Goal: Task Accomplishment & Management: Manage account settings

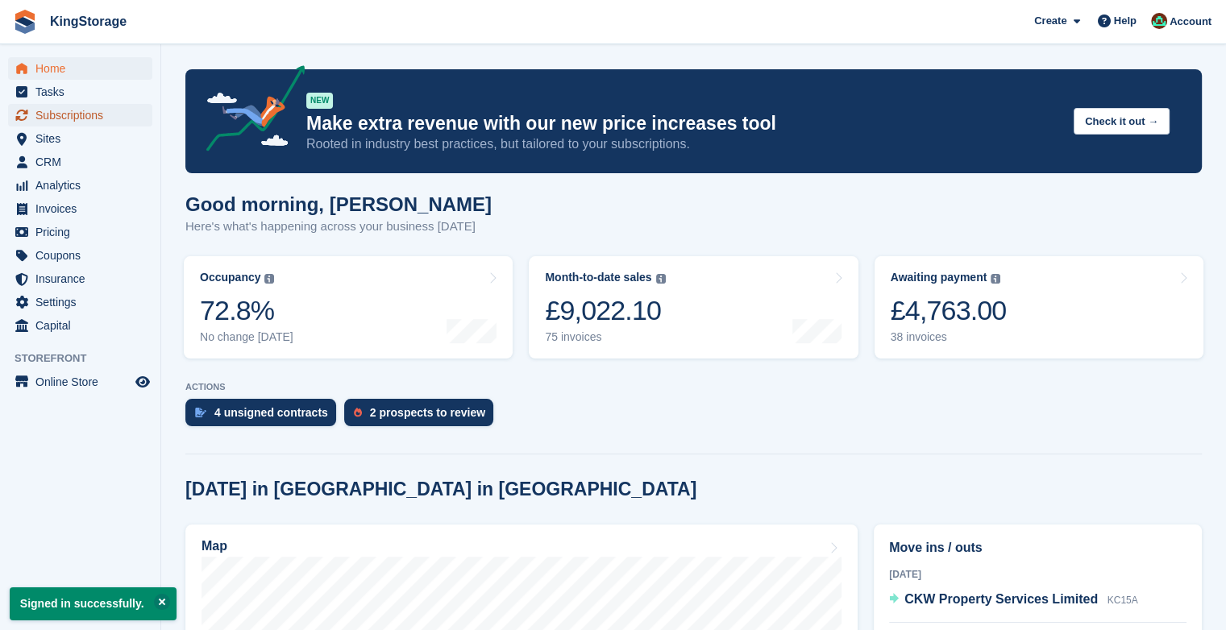
click at [84, 120] on span "Subscriptions" at bounding box center [83, 115] width 97 height 23
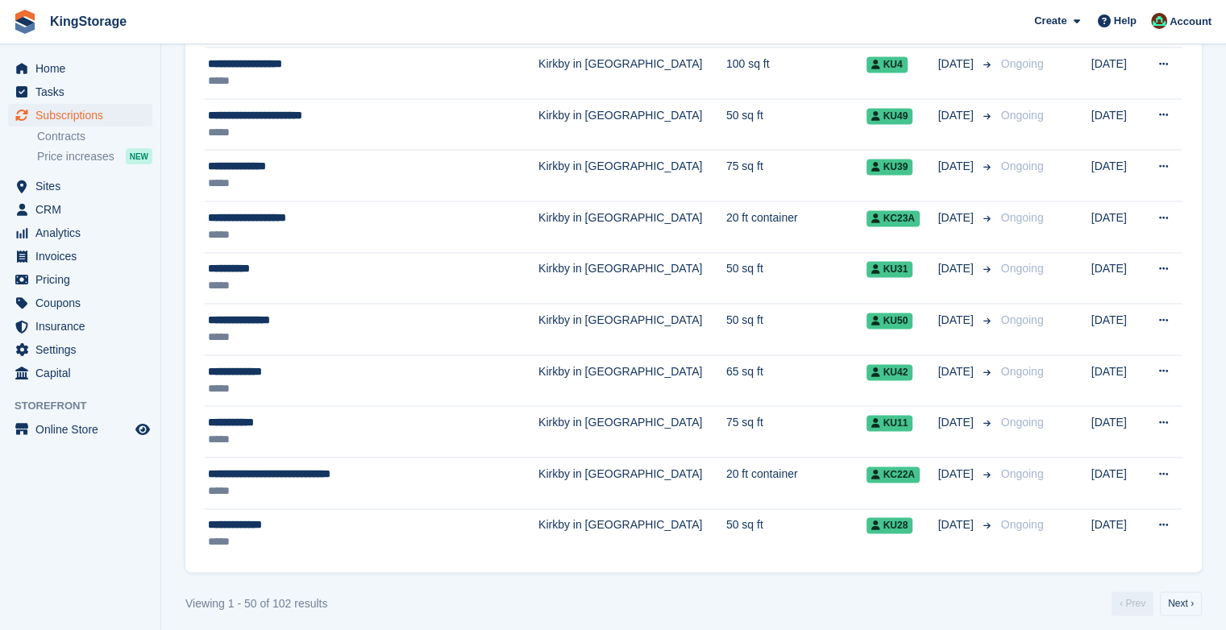
scroll to position [2450, 0]
click at [1177, 591] on link "Next ›" at bounding box center [1181, 603] width 42 height 24
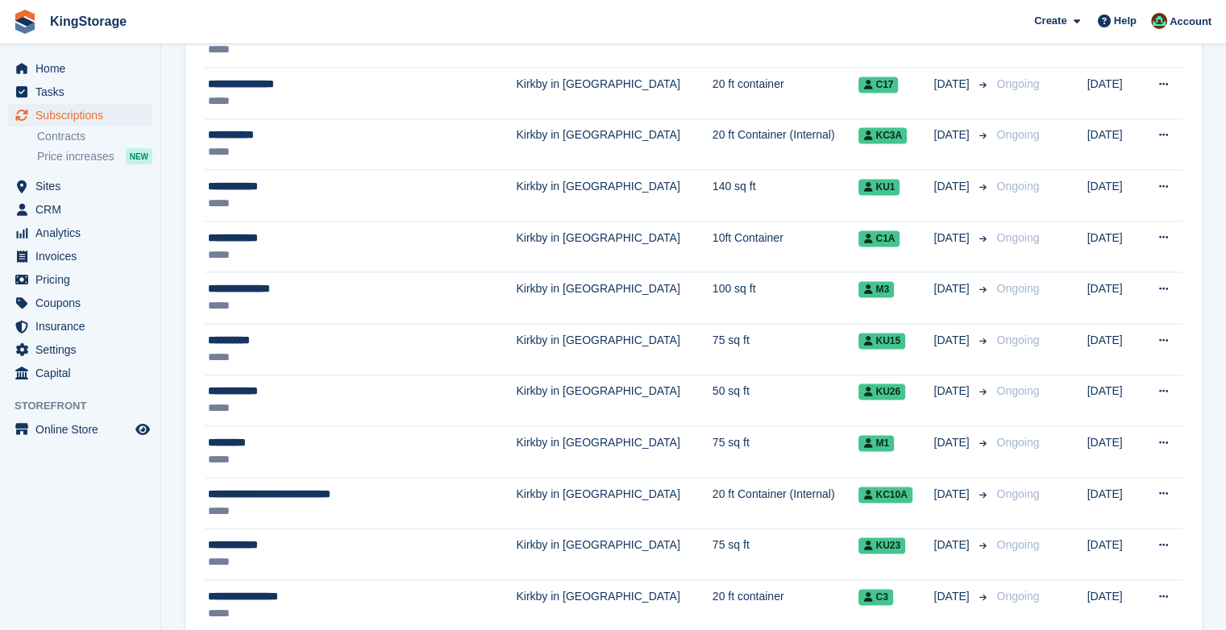
scroll to position [2224, 0]
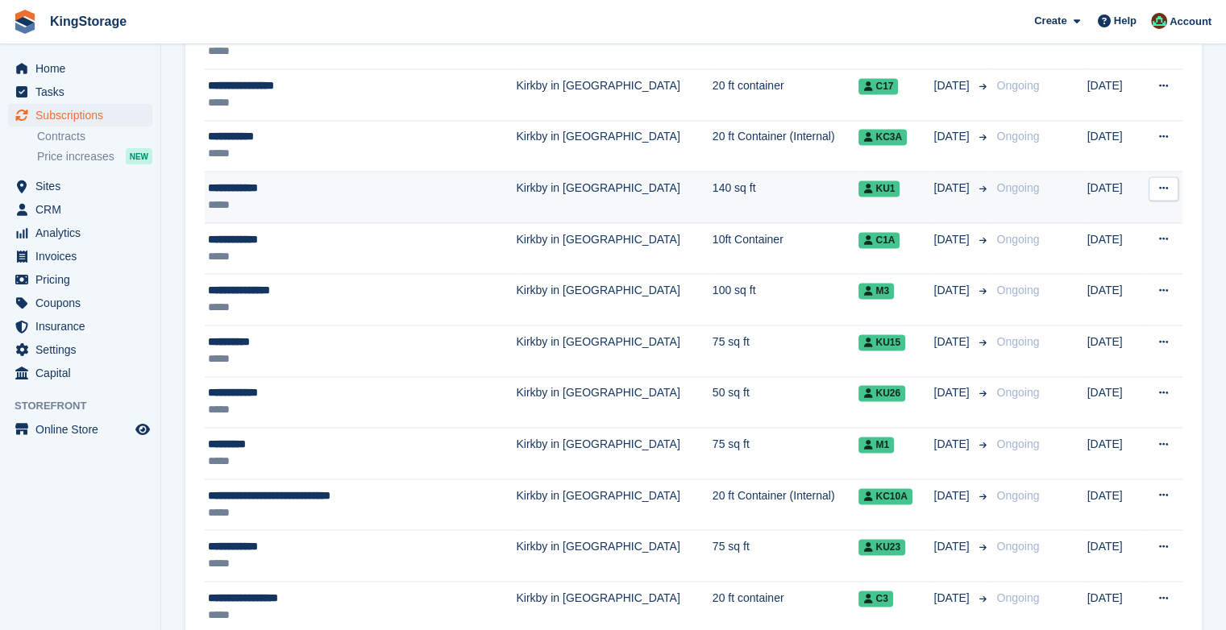
click at [226, 185] on div "**********" at bounding box center [336, 188] width 257 height 17
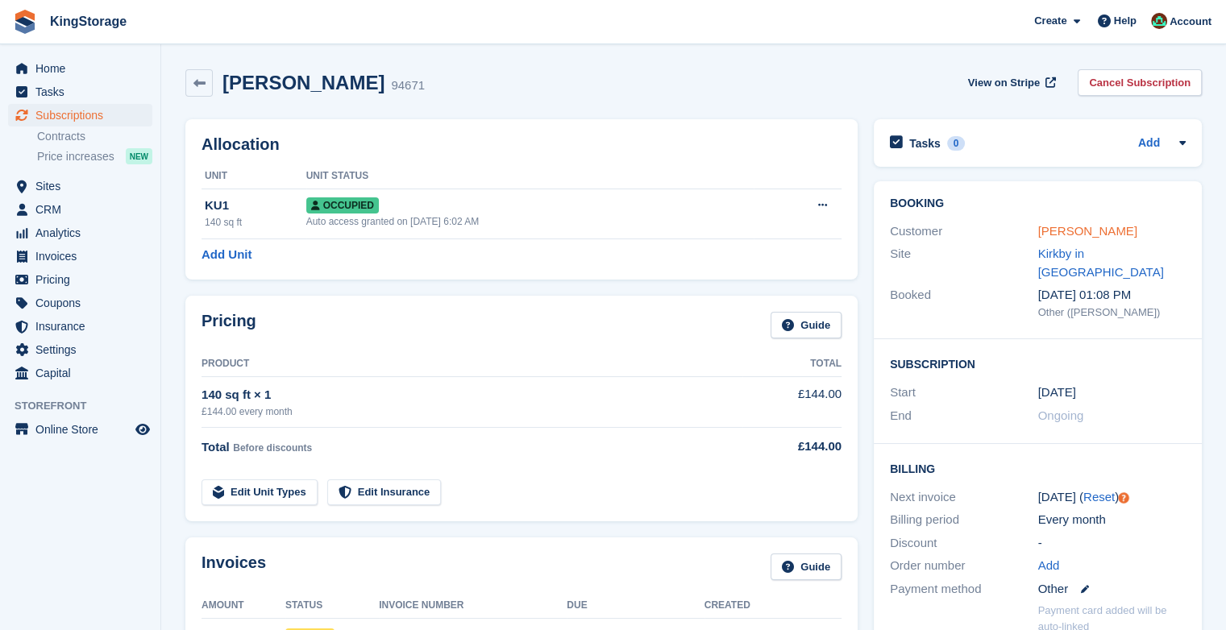
click at [1062, 232] on link "Martyn Brown" at bounding box center [1087, 231] width 99 height 14
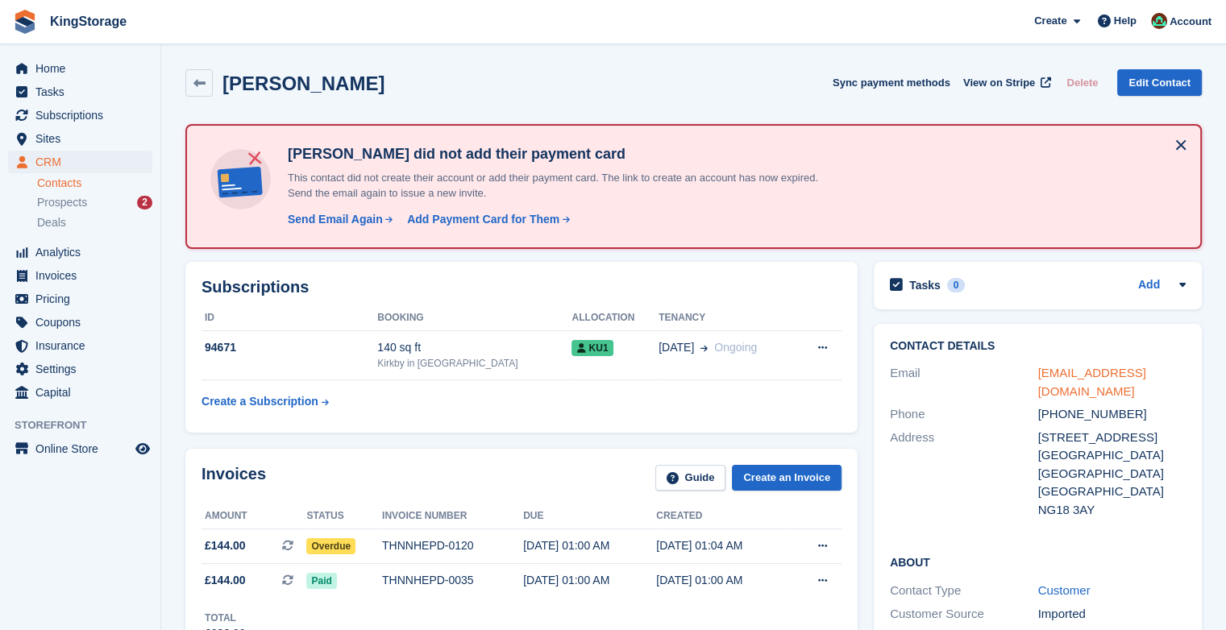
click at [1085, 378] on link "martynbrown.mb@googlemail.com" at bounding box center [1092, 382] width 108 height 32
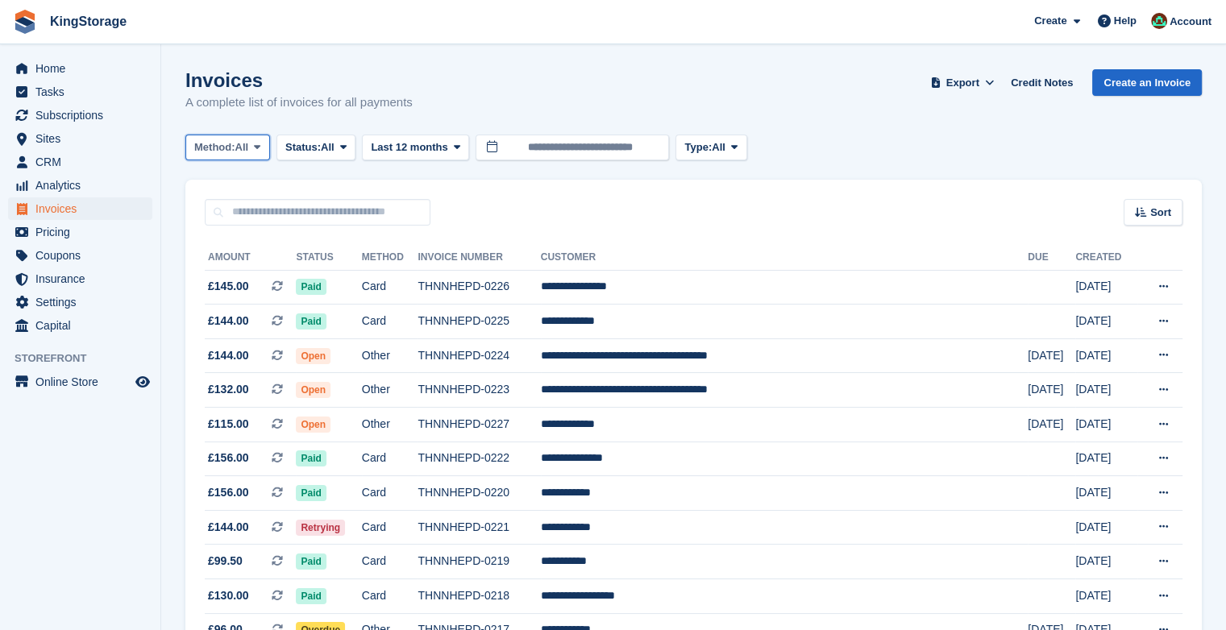
click at [261, 153] on span at bounding box center [257, 147] width 13 height 13
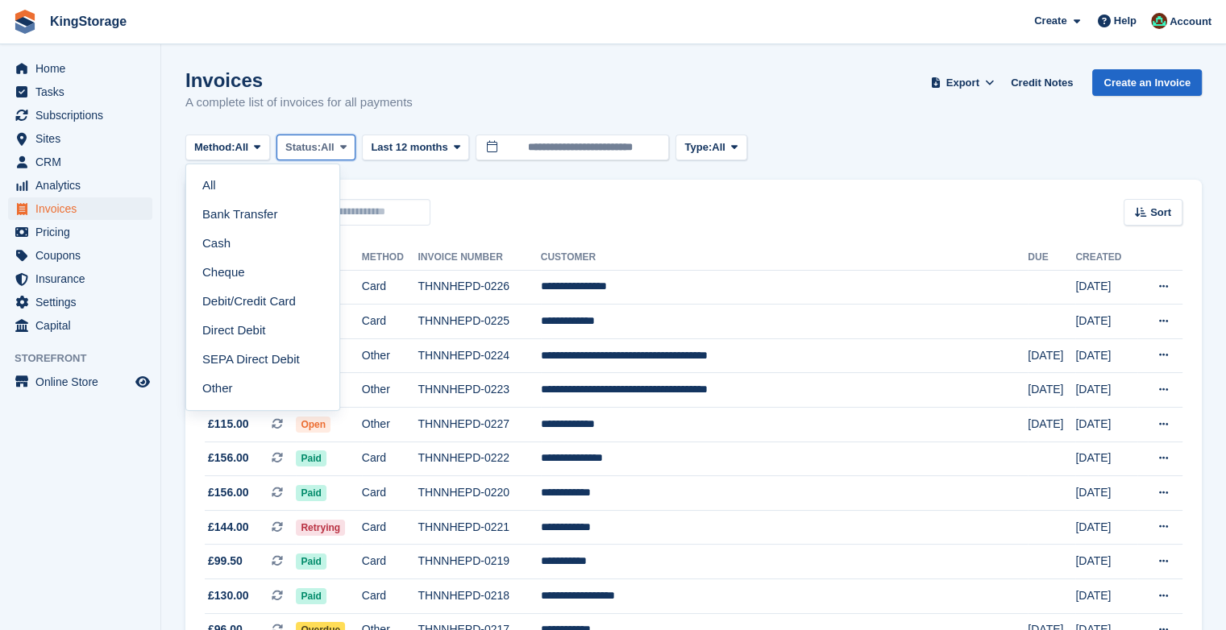
click at [319, 150] on span "Status:" at bounding box center [302, 147] width 35 height 16
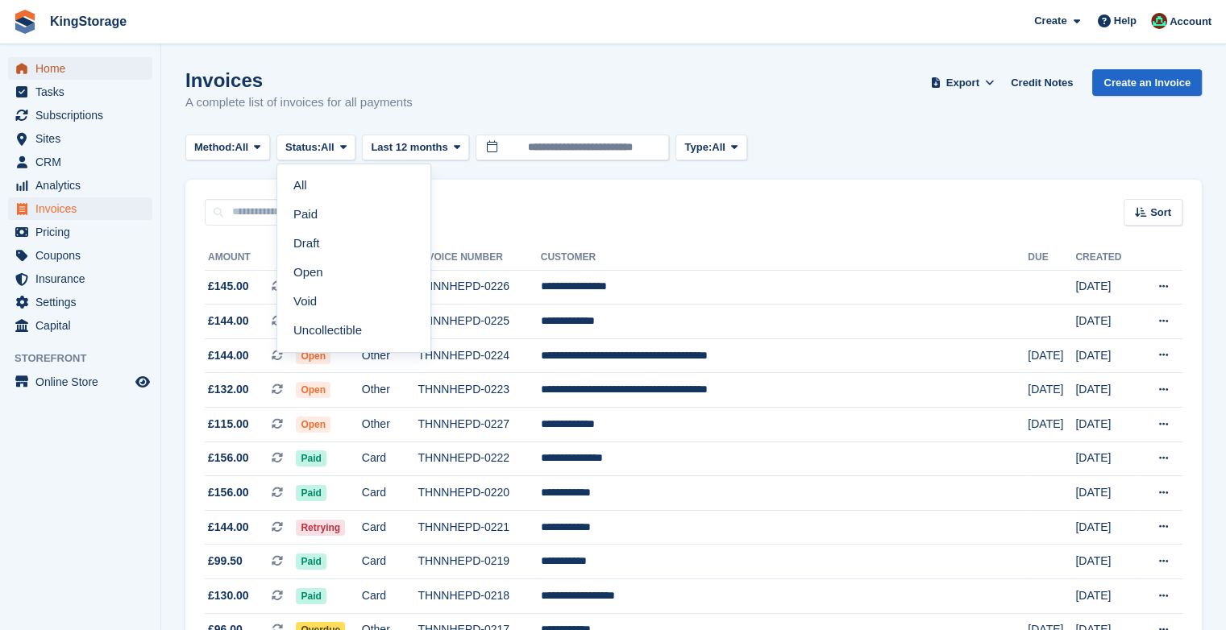
click at [50, 73] on span "Home" at bounding box center [83, 68] width 97 height 23
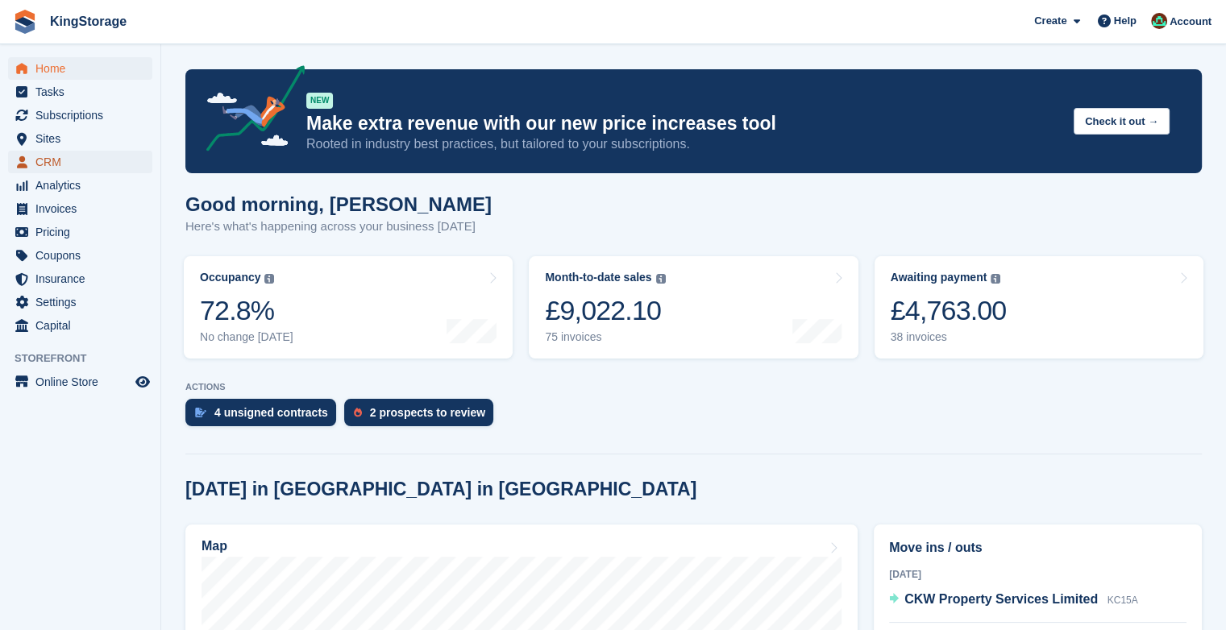
click at [44, 160] on span "CRM" at bounding box center [83, 162] width 97 height 23
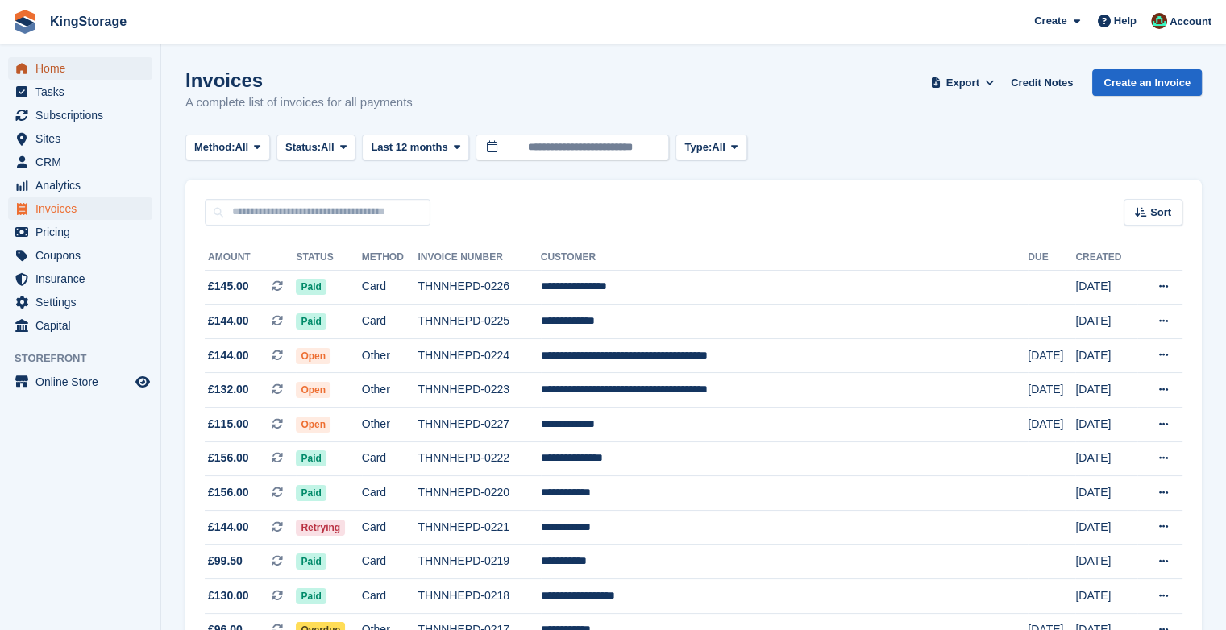
click at [55, 63] on span "Home" at bounding box center [83, 68] width 97 height 23
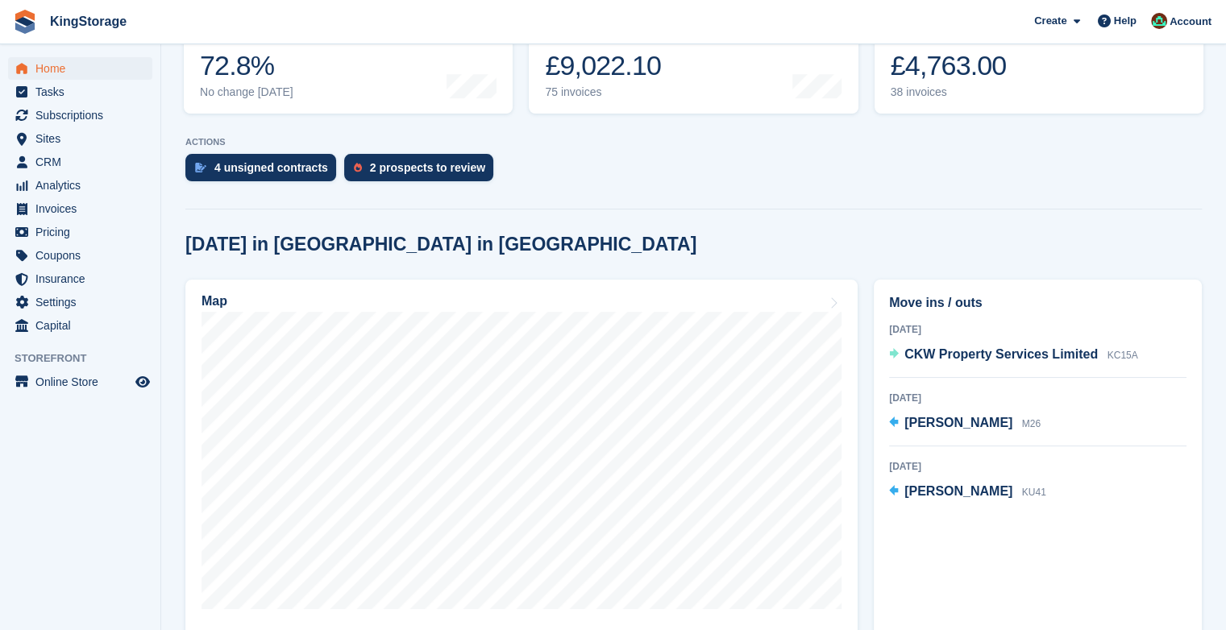
scroll to position [247, 0]
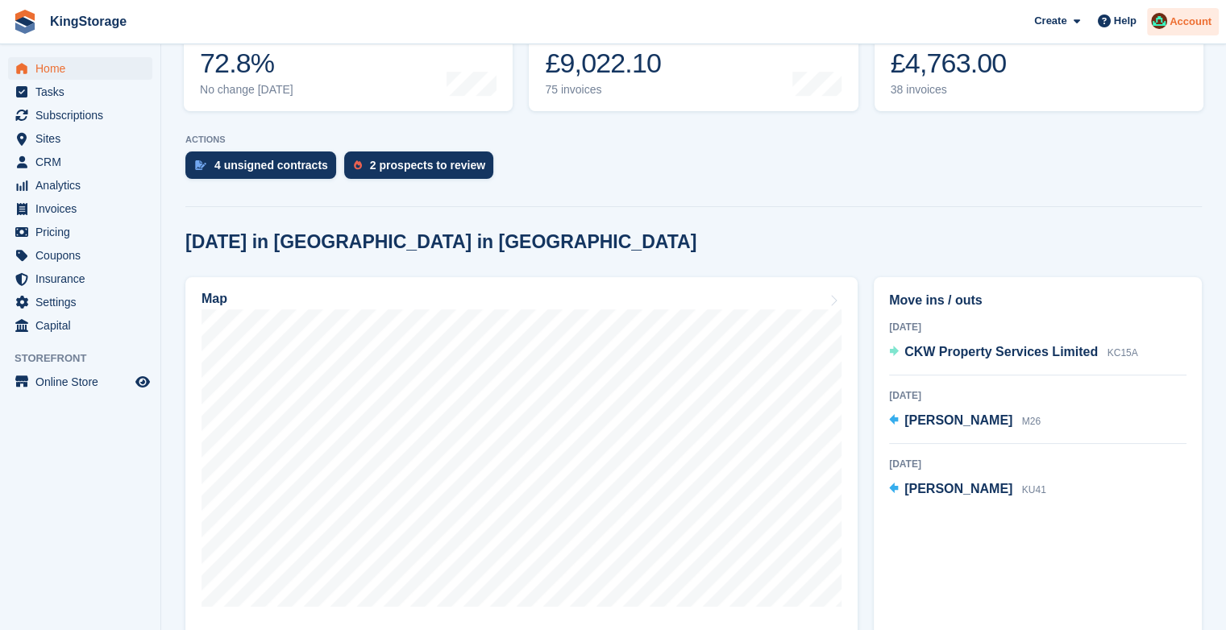
click at [1189, 21] on span "Account" at bounding box center [1190, 22] width 42 height 16
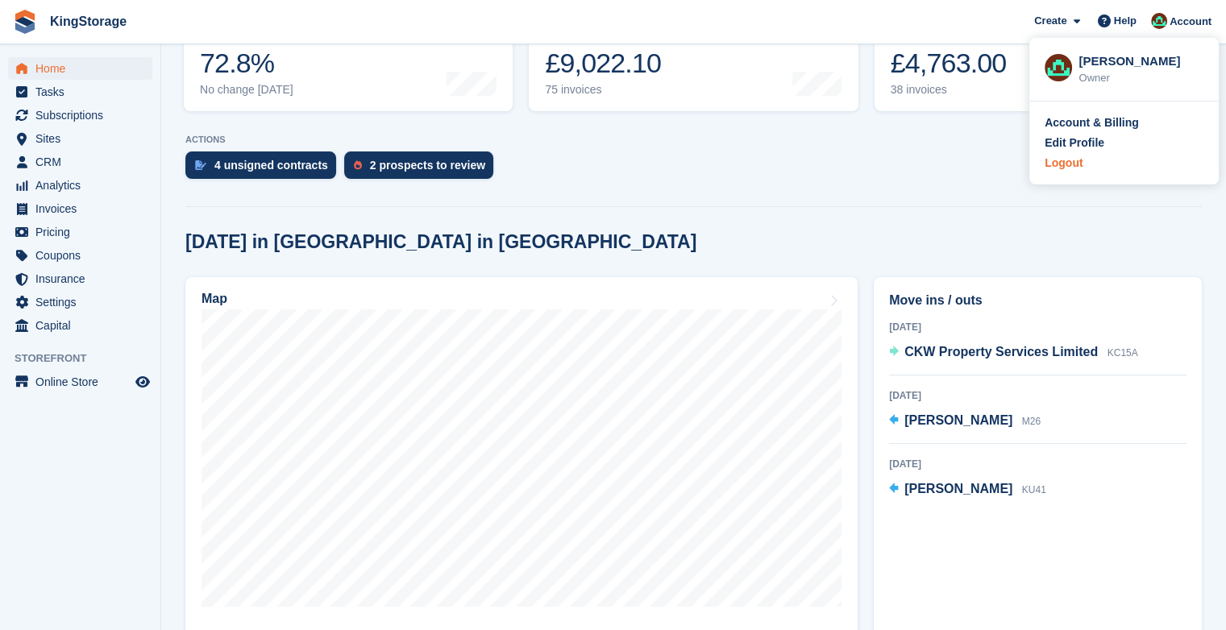
click at [1062, 163] on div "Logout" at bounding box center [1063, 163] width 38 height 17
